Goal: Transaction & Acquisition: Purchase product/service

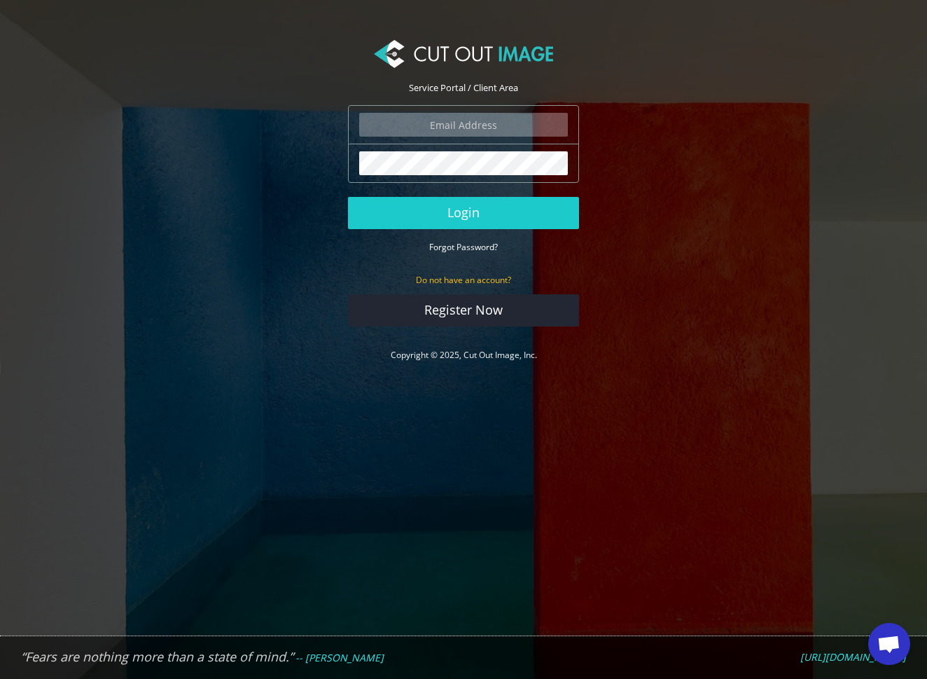
type input "[EMAIL_ADDRESS][DOMAIN_NAME]"
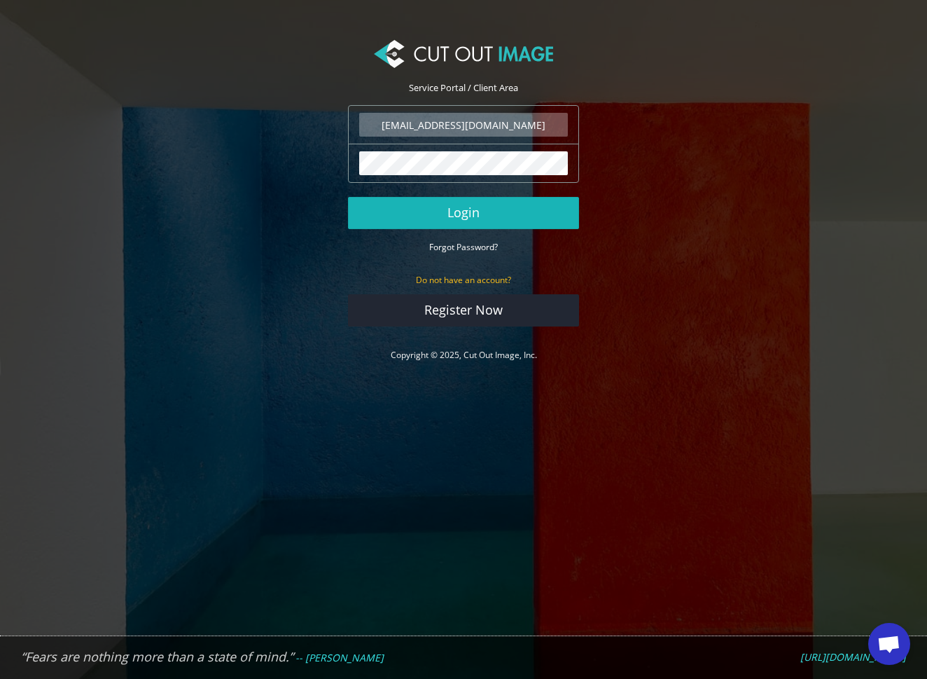
click at [469, 204] on button "Login" at bounding box center [463, 213] width 231 height 32
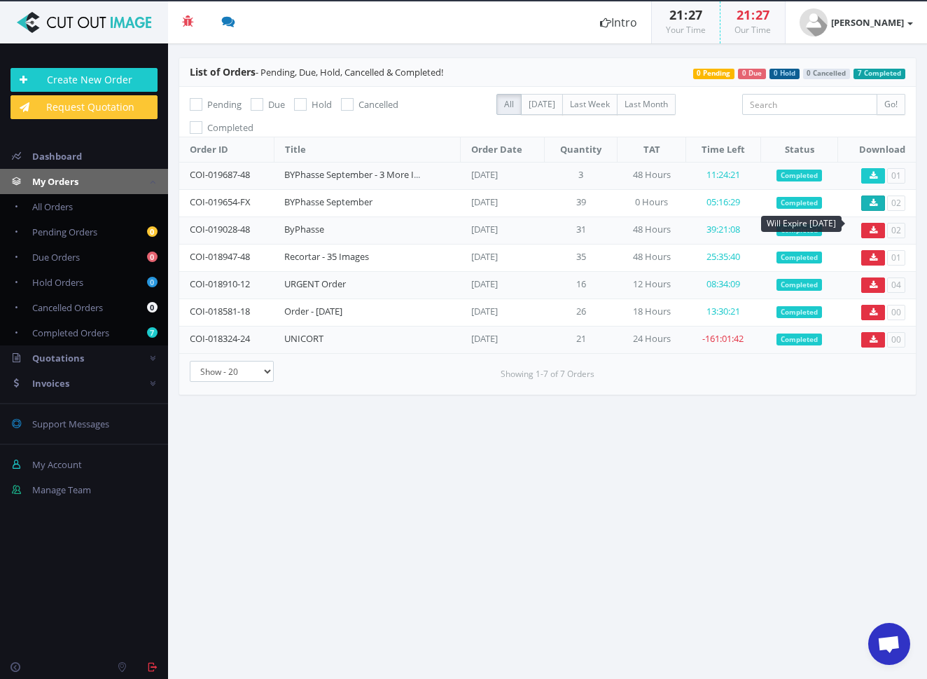
click at [874, 207] on icon at bounding box center [874, 203] width 8 height 8
click at [877, 180] on icon at bounding box center [874, 176] width 8 height 8
click at [78, 256] on span "Due Orders" at bounding box center [56, 257] width 48 height 13
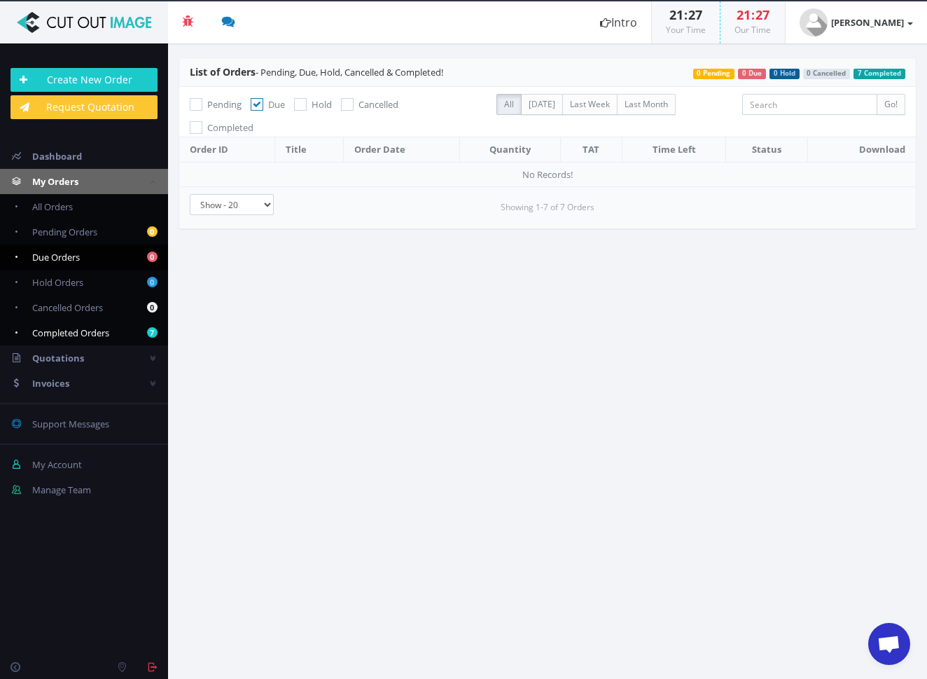
click at [67, 332] on span "Completed Orders" at bounding box center [70, 332] width 77 height 13
checkbox input "false"
checkbox input "true"
click at [67, 332] on span "Completed Orders" at bounding box center [70, 332] width 77 height 13
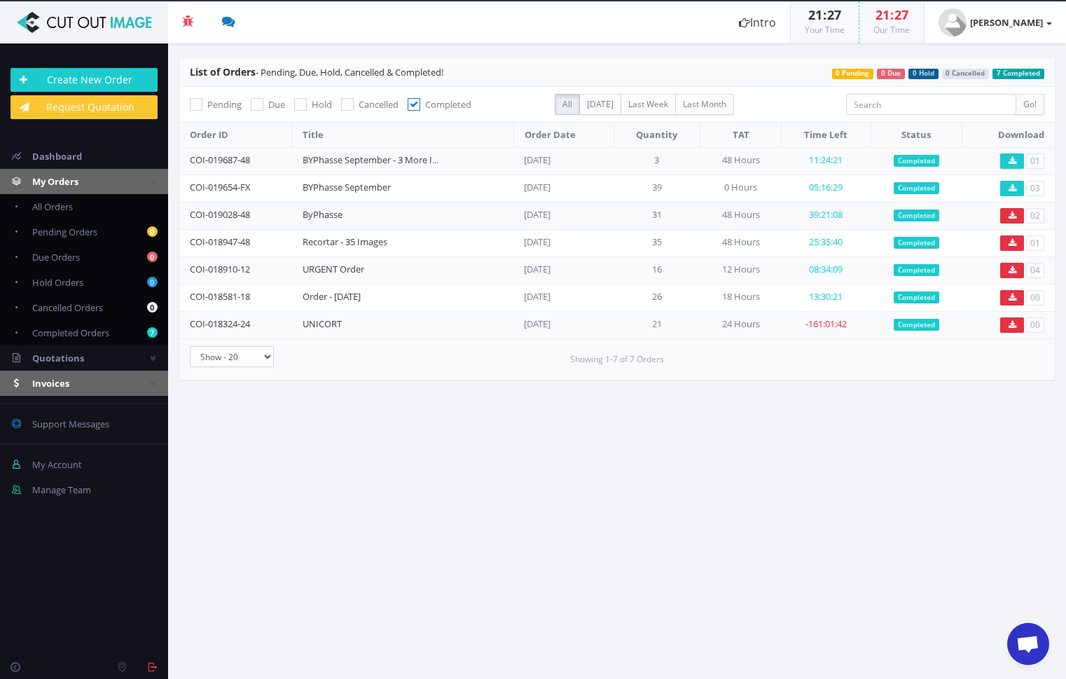
click at [92, 380] on link "Invoices" at bounding box center [84, 383] width 168 height 25
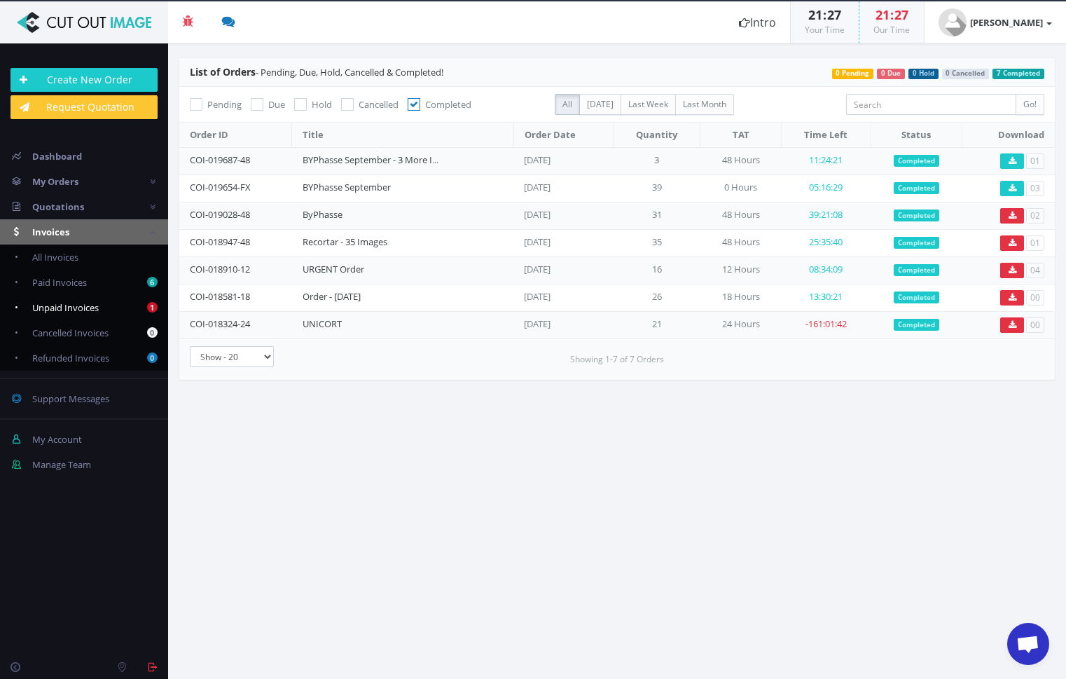
click at [84, 307] on span "Unpaid Invoices" at bounding box center [65, 307] width 67 height 13
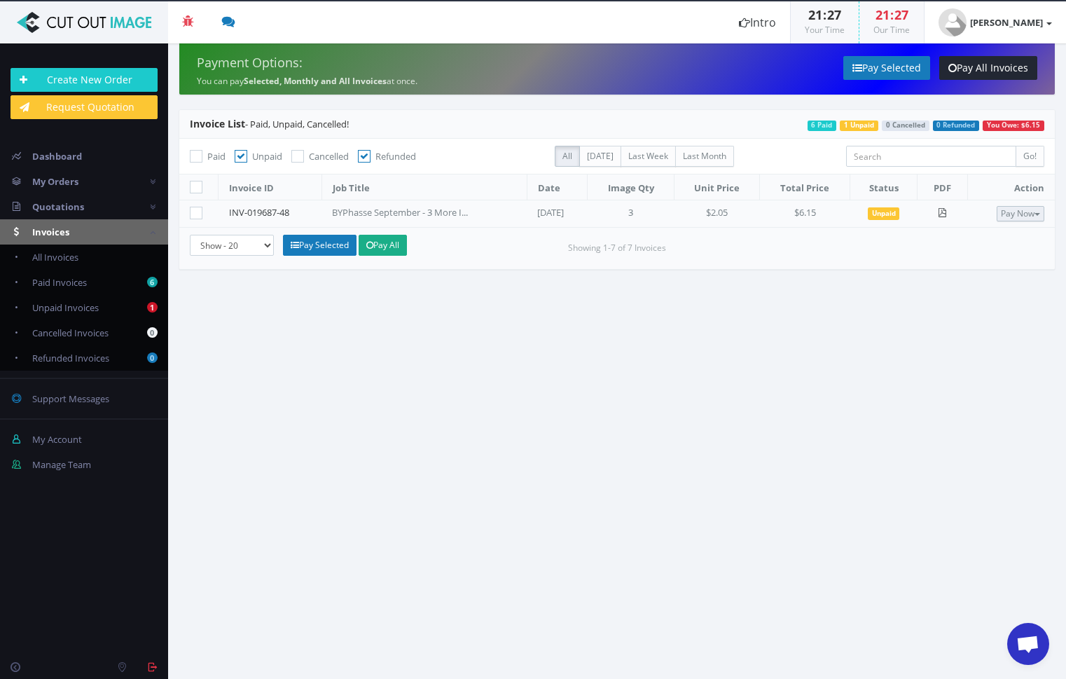
click at [1003, 218] on button "Pay Now" at bounding box center [1021, 213] width 48 height 15
click at [1004, 219] on button "Pay Now" at bounding box center [1021, 213] width 48 height 15
click at [970, 261] on span "Credit Card" at bounding box center [985, 257] width 55 height 13
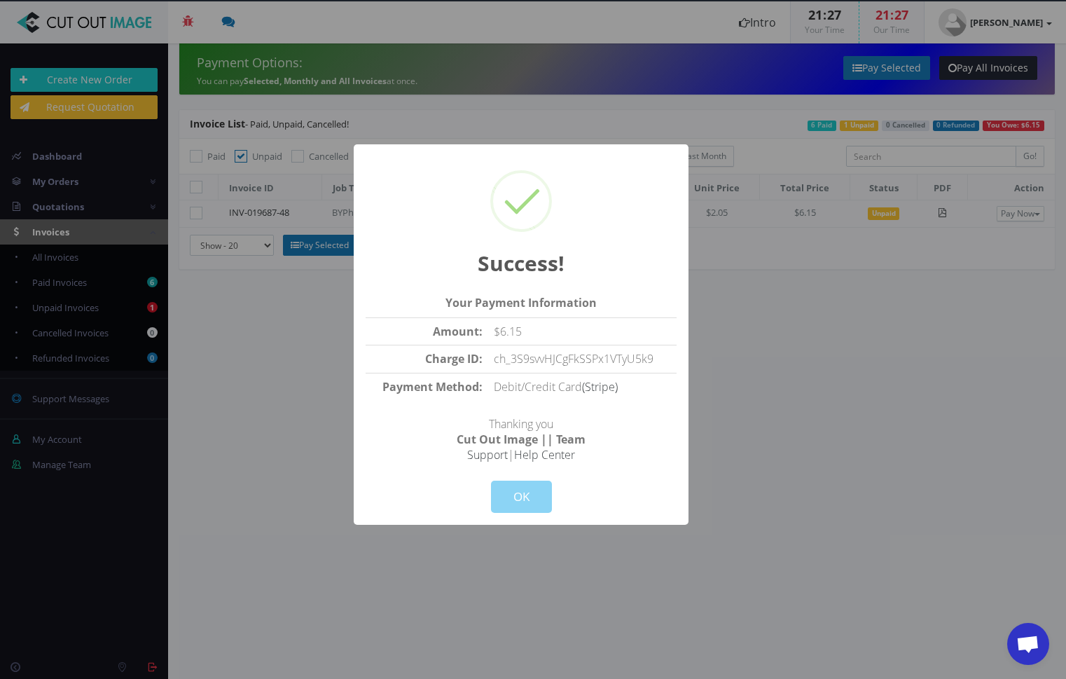
click at [277, 364] on div at bounding box center [533, 339] width 1066 height 679
click at [115, 310] on div at bounding box center [533, 339] width 1066 height 679
click at [116, 310] on div at bounding box center [533, 339] width 1066 height 679
click at [516, 496] on button "OK" at bounding box center [521, 497] width 61 height 32
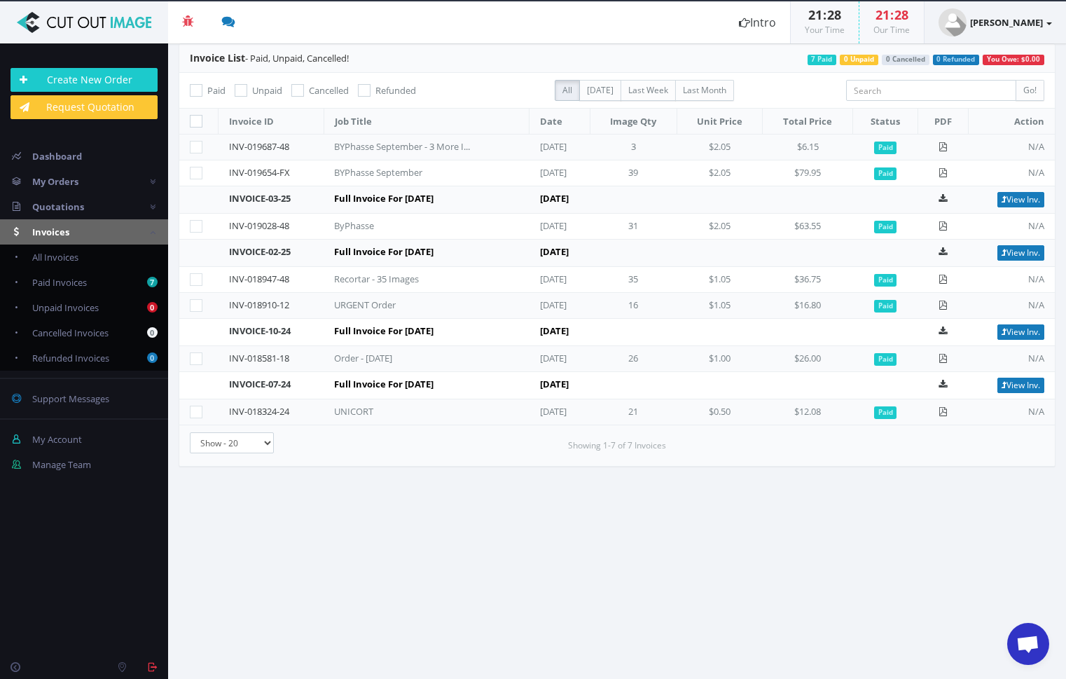
click at [1013, 22] on strong "[PERSON_NAME]" at bounding box center [1006, 22] width 73 height 13
click at [1014, 23] on strong "Jordi Canosa" at bounding box center [1006, 22] width 73 height 13
click at [1014, 24] on strong "Jordi Canosa" at bounding box center [1006, 22] width 73 height 13
click at [978, 152] on link "Logout" at bounding box center [996, 151] width 111 height 20
